Goal: Information Seeking & Learning: Learn about a topic

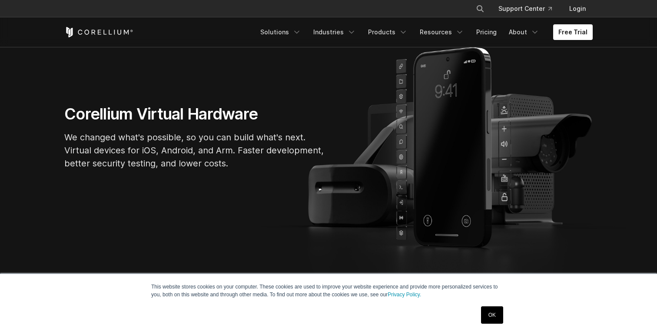
scroll to position [53, 0]
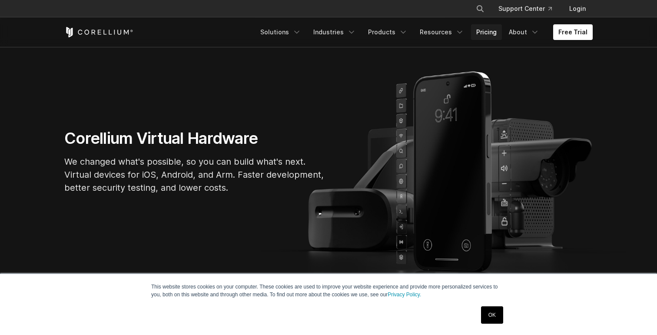
click at [492, 33] on link "Pricing" at bounding box center [486, 32] width 31 height 16
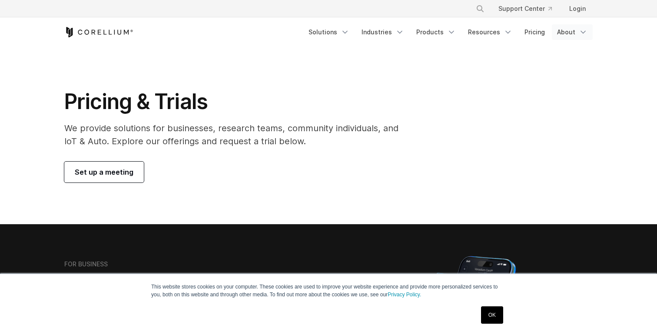
click at [564, 34] on link "About" at bounding box center [571, 32] width 41 height 16
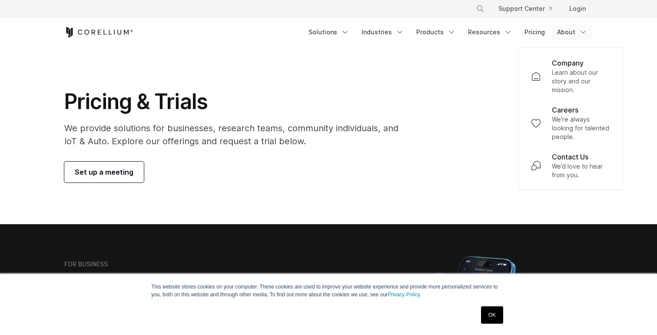
click at [472, 103] on div "Pricing & Trials We provide solutions for businesses, research teams, community…" at bounding box center [328, 136] width 545 height 94
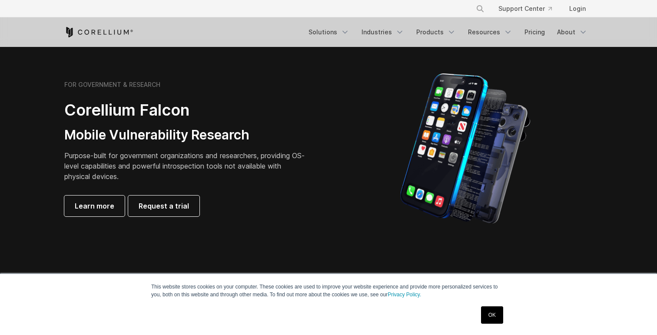
scroll to position [392, 0]
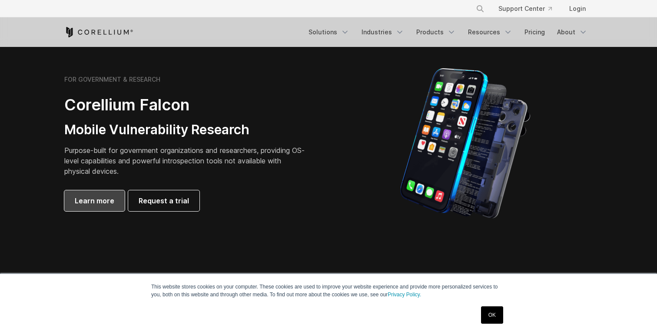
click at [109, 203] on span "Learn more" at bounding box center [95, 200] width 40 height 10
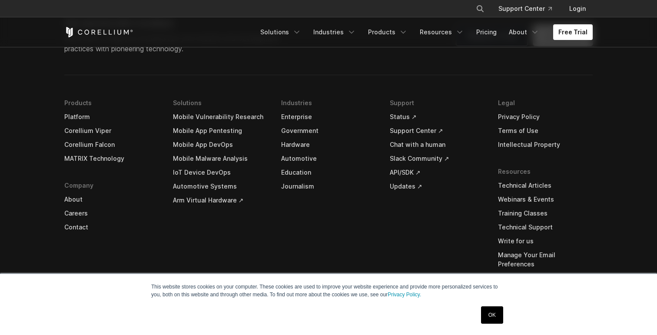
scroll to position [2746, 0]
click at [80, 116] on link "Platform" at bounding box center [111, 119] width 95 height 14
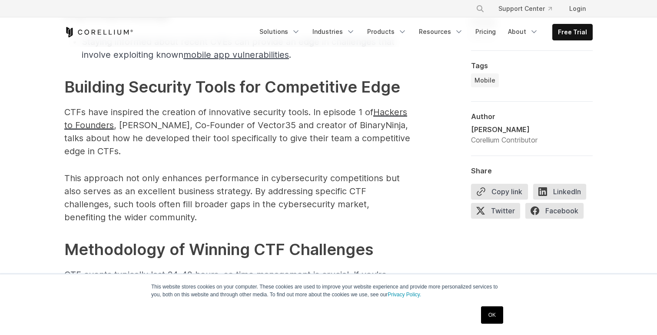
scroll to position [1720, 0]
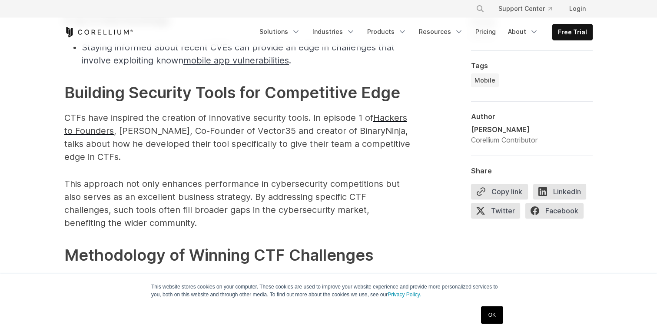
click at [488, 314] on link "OK" at bounding box center [492, 314] width 22 height 17
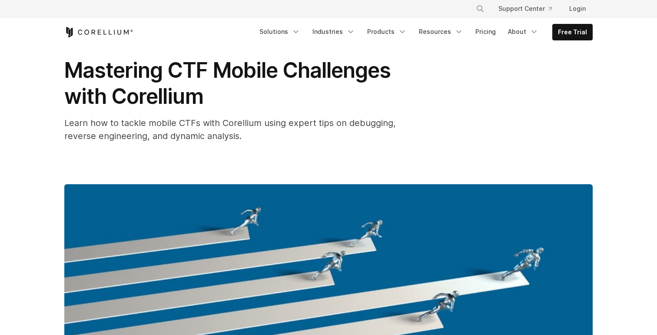
scroll to position [0, 0]
